Goal: Navigation & Orientation: Find specific page/section

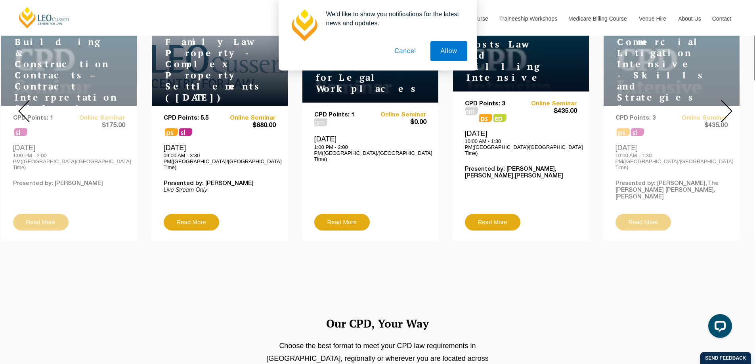
scroll to position [357, 0]
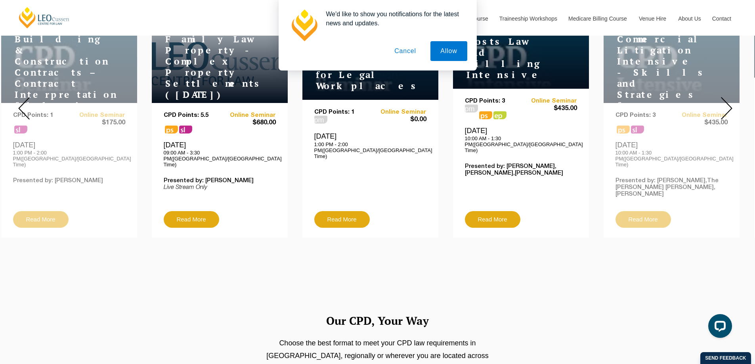
click at [730, 107] on img at bounding box center [726, 108] width 11 height 23
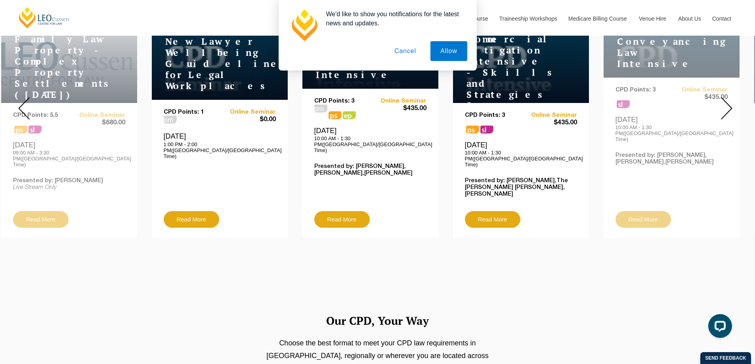
click at [411, 48] on button "Cancel" at bounding box center [406, 51] width 42 height 20
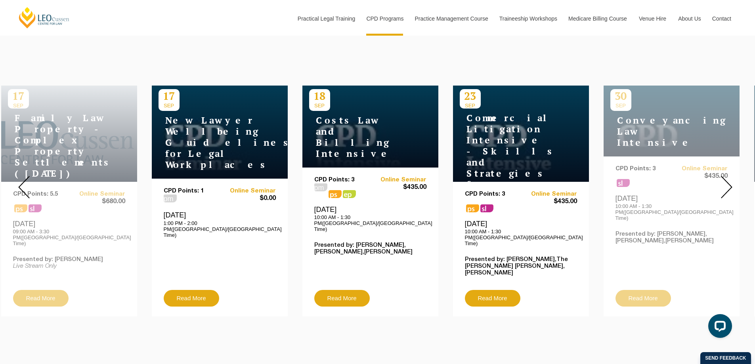
scroll to position [278, 0]
click at [722, 184] on img at bounding box center [726, 187] width 11 height 23
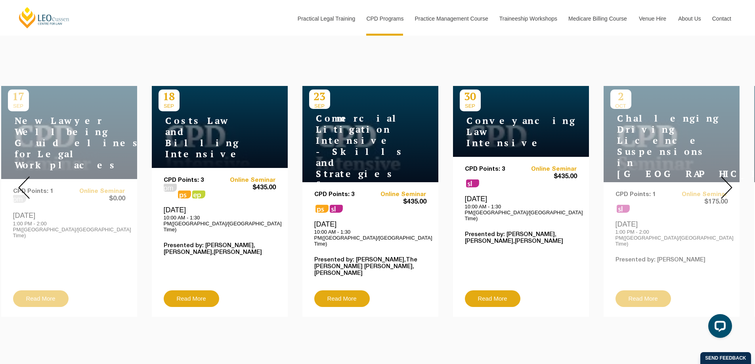
click at [722, 184] on img at bounding box center [726, 187] width 11 height 23
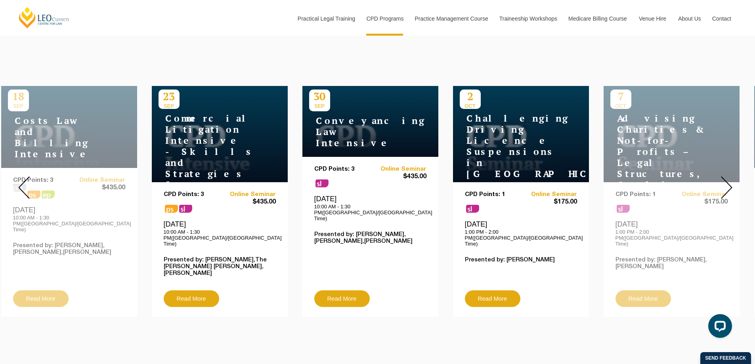
click at [722, 184] on img at bounding box center [726, 187] width 11 height 23
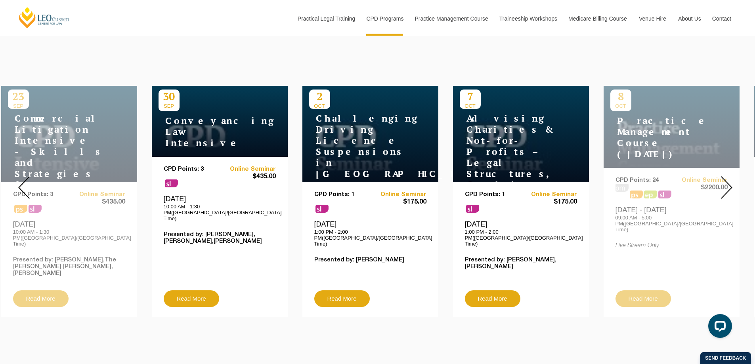
click at [724, 181] on img at bounding box center [726, 187] width 11 height 23
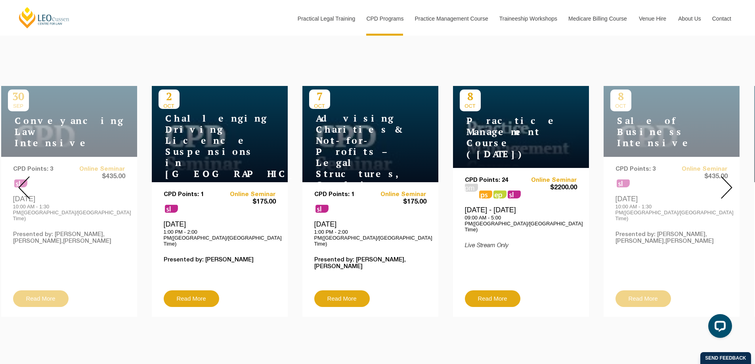
click at [724, 181] on img at bounding box center [726, 187] width 11 height 23
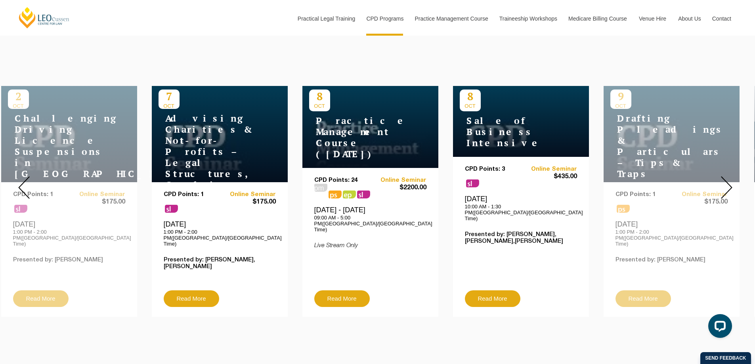
click at [724, 181] on img at bounding box center [726, 187] width 11 height 23
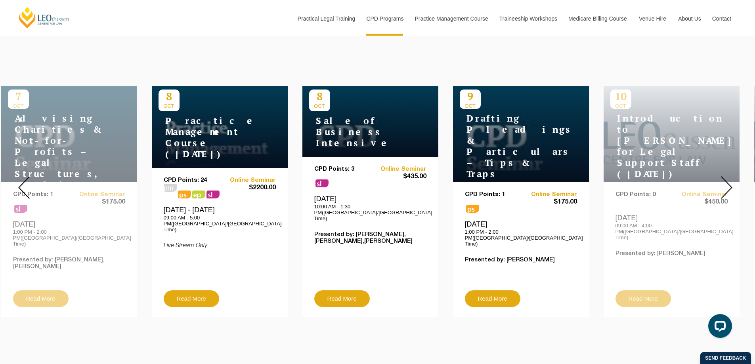
click at [724, 181] on img at bounding box center [726, 187] width 11 height 23
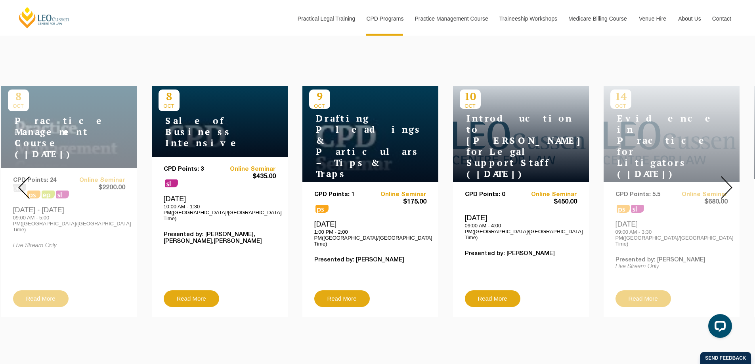
click at [724, 181] on img at bounding box center [726, 187] width 11 height 23
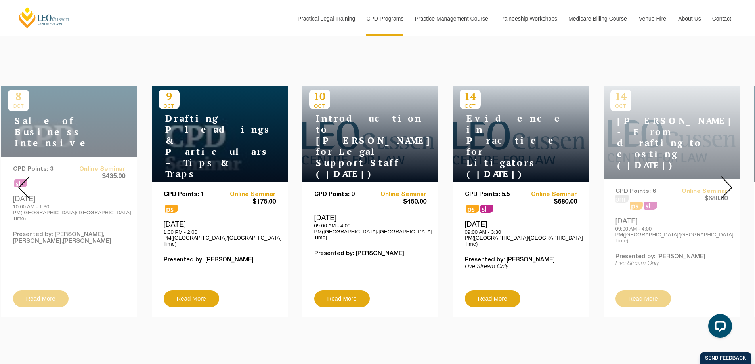
click at [724, 181] on img at bounding box center [726, 187] width 11 height 23
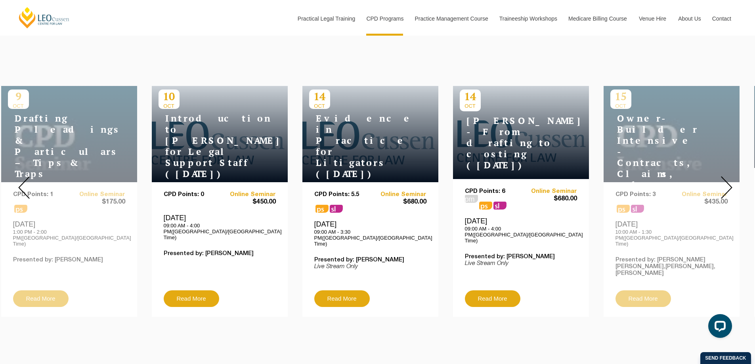
click at [724, 181] on img at bounding box center [726, 187] width 11 height 23
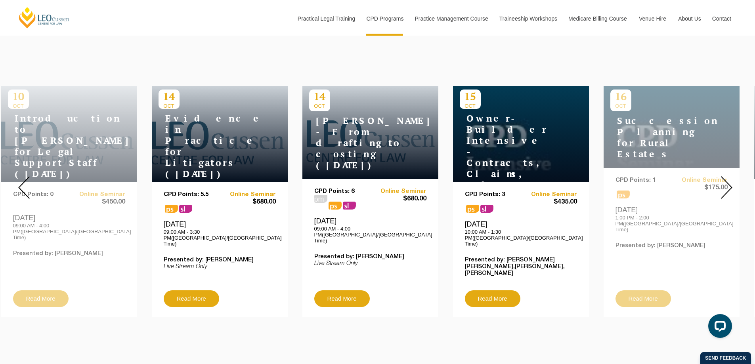
click at [724, 181] on img at bounding box center [726, 187] width 11 height 23
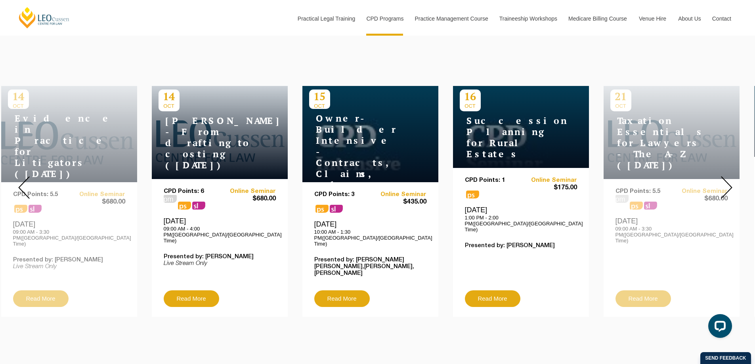
click at [724, 181] on img at bounding box center [726, 187] width 11 height 23
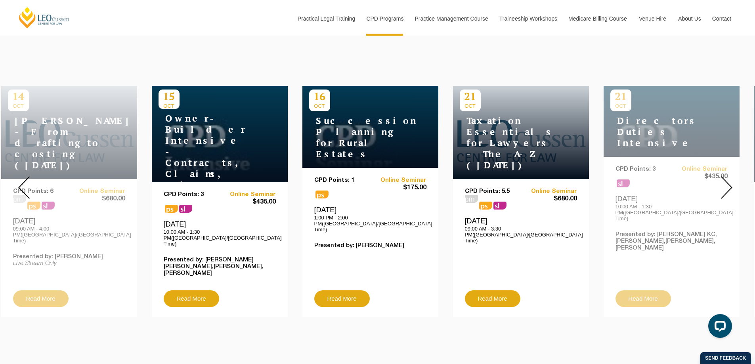
click at [724, 181] on img at bounding box center [726, 187] width 11 height 23
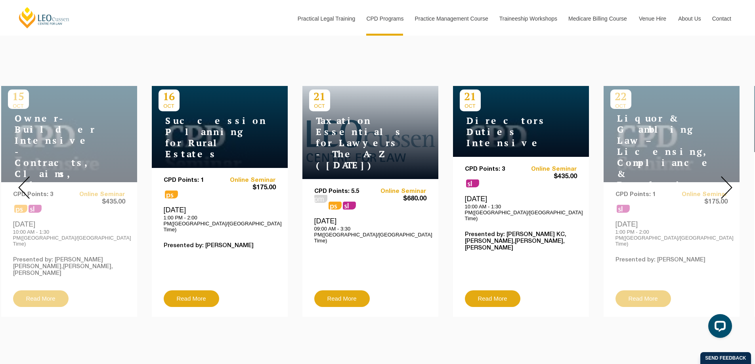
click at [724, 181] on img at bounding box center [726, 187] width 11 height 23
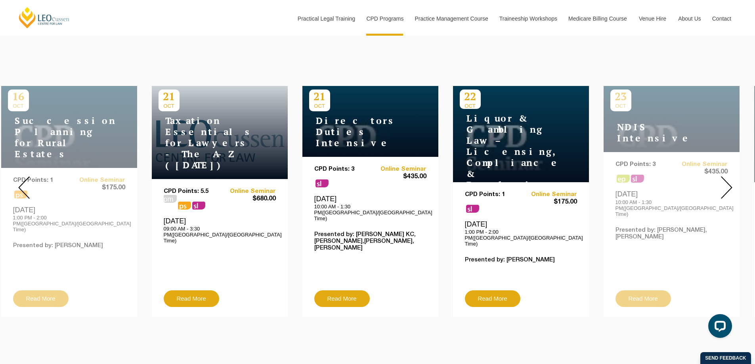
click at [724, 181] on img at bounding box center [726, 187] width 11 height 23
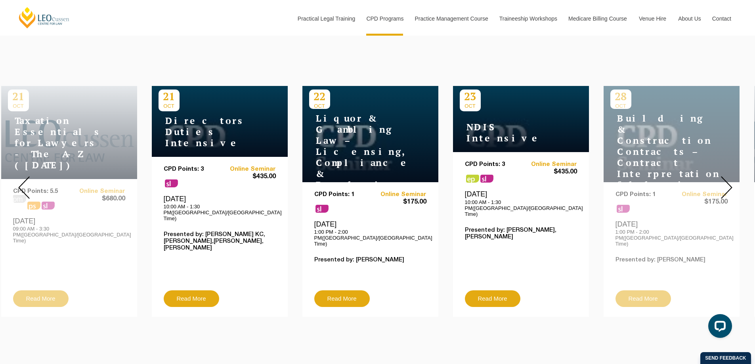
click at [724, 181] on img at bounding box center [726, 187] width 11 height 23
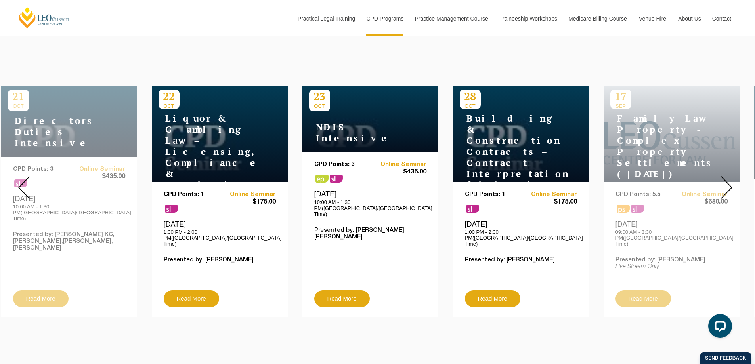
click at [724, 181] on img at bounding box center [726, 187] width 11 height 23
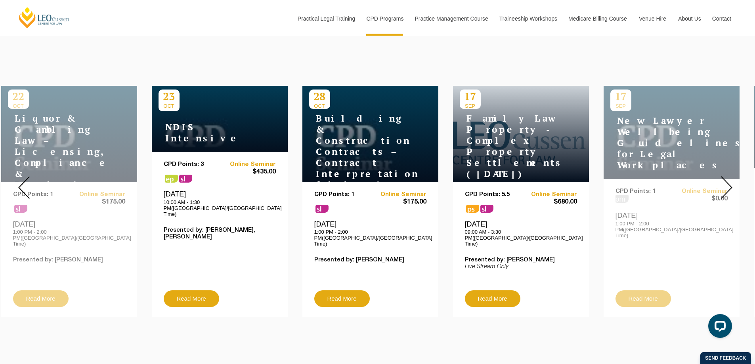
click at [724, 181] on img at bounding box center [726, 187] width 11 height 23
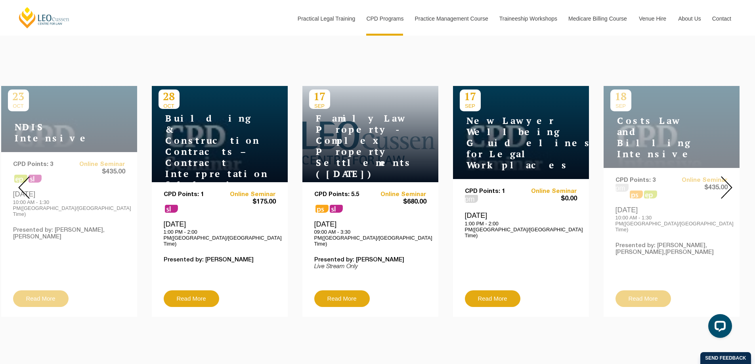
click at [724, 181] on img at bounding box center [726, 187] width 11 height 23
